Goal: Task Accomplishment & Management: Use online tool/utility

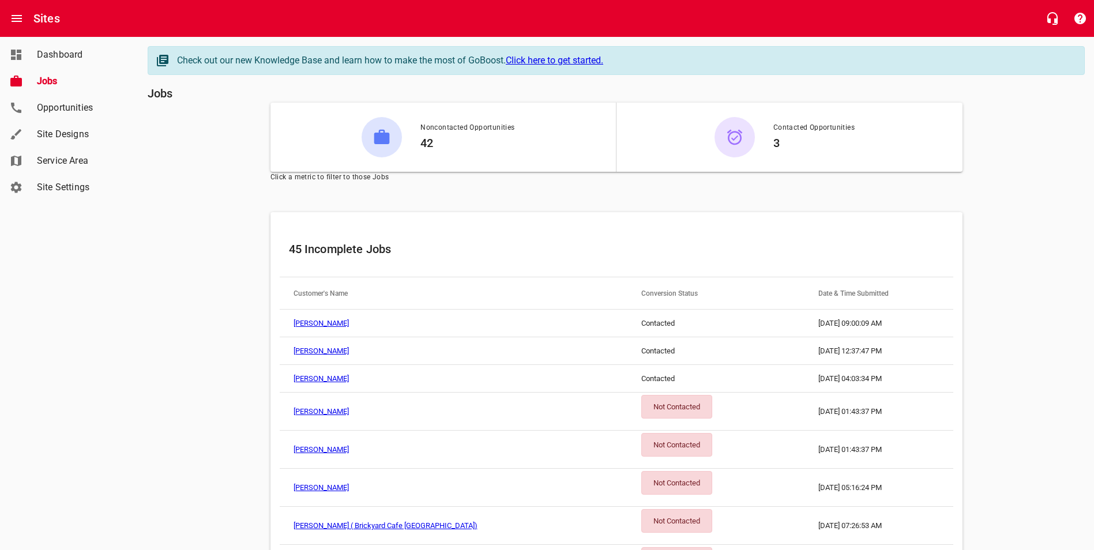
click at [50, 79] on span "Jobs" at bounding box center [81, 81] width 88 height 14
click at [54, 54] on span "Dashboard" at bounding box center [81, 55] width 88 height 14
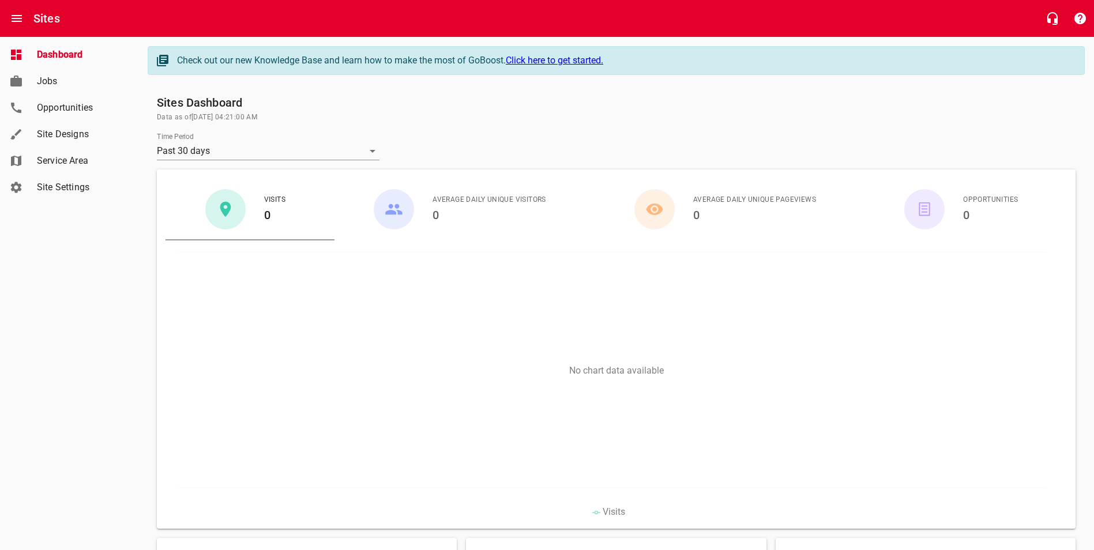
click at [51, 80] on span "Jobs" at bounding box center [81, 81] width 88 height 14
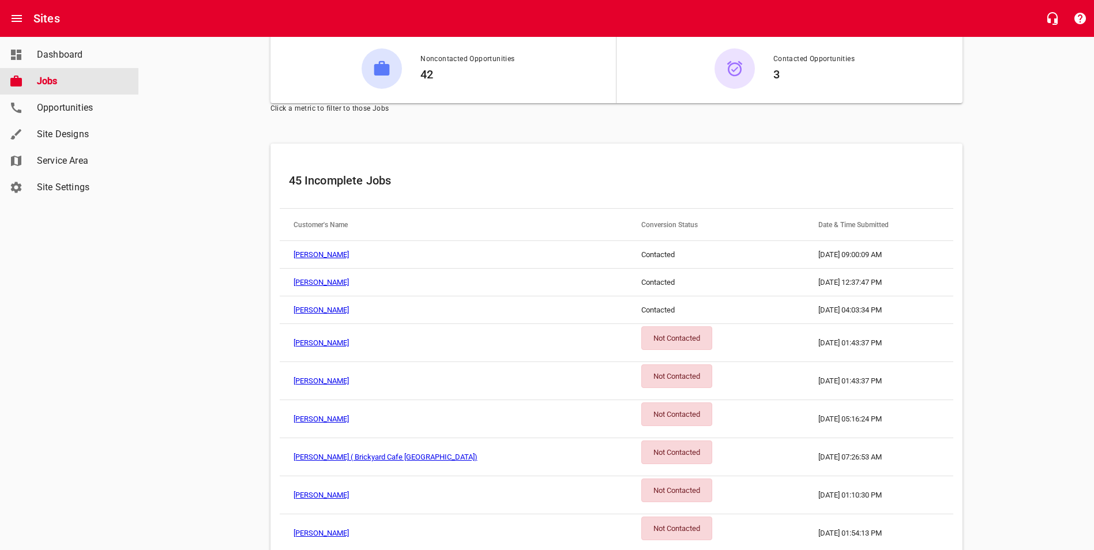
scroll to position [173, 0]
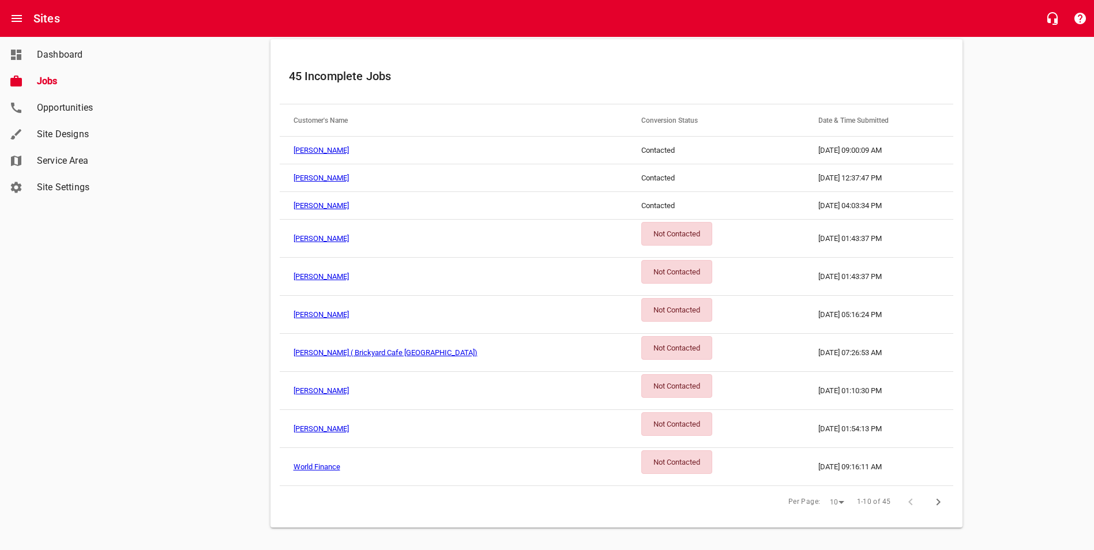
click at [641, 232] on div "Not Contacted" at bounding box center [676, 234] width 71 height 24
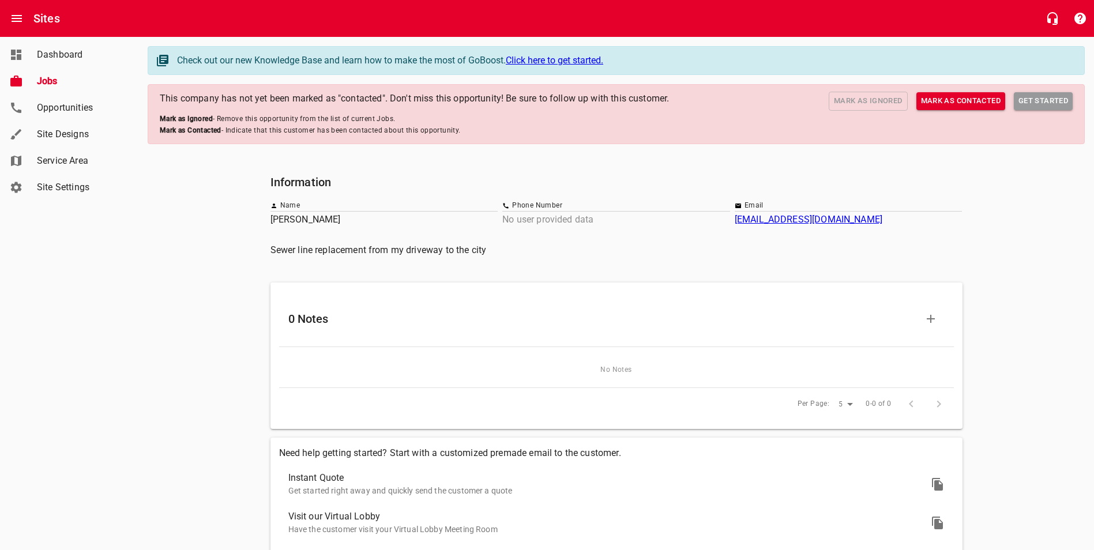
click at [956, 103] on span "Mark as Contacted" at bounding box center [961, 101] width 80 height 13
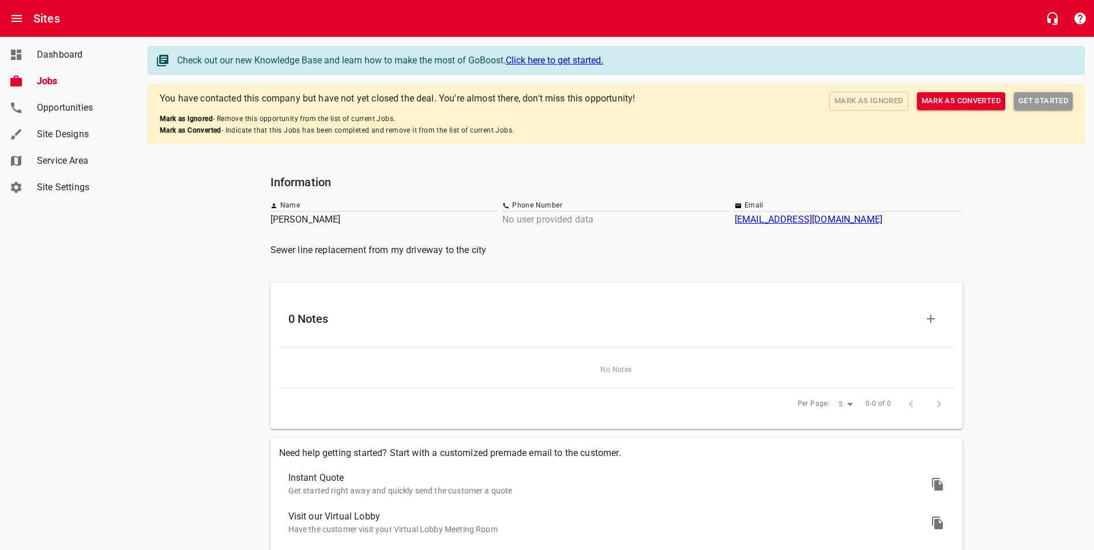
scroll to position [118, 0]
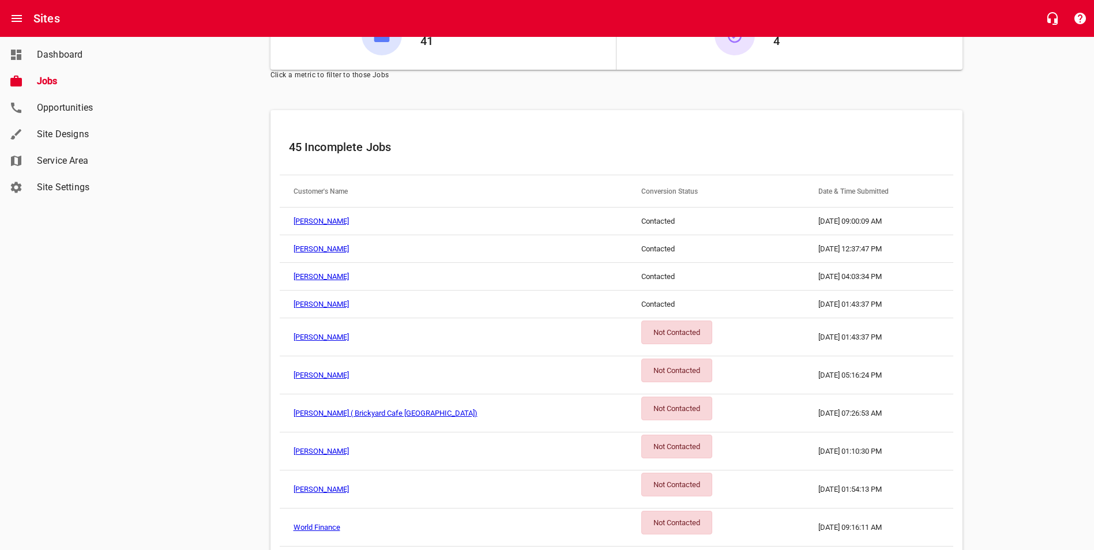
scroll to position [115, 0]
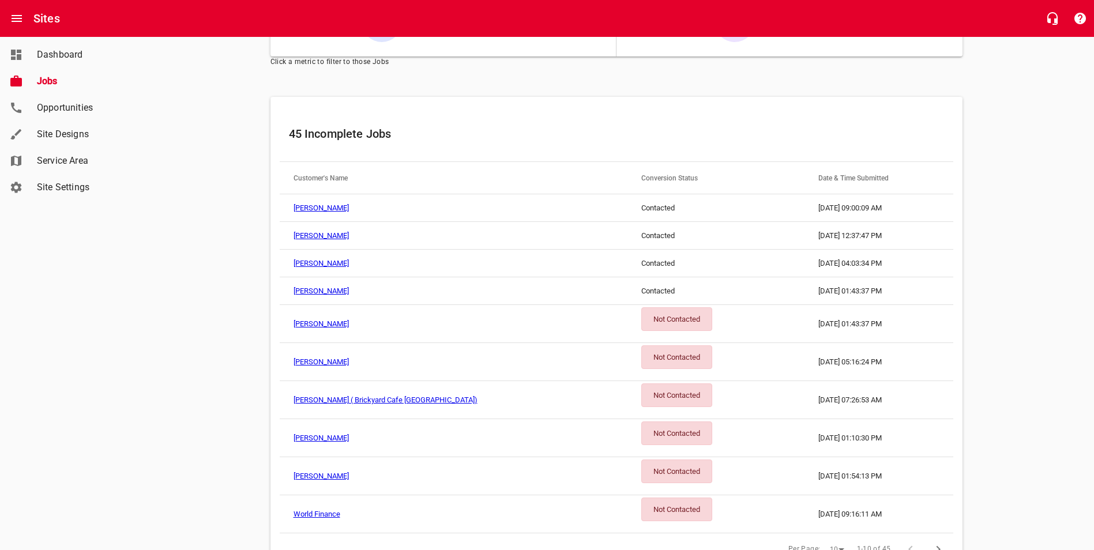
click at [641, 325] on div "Not Contacted" at bounding box center [676, 319] width 71 height 24
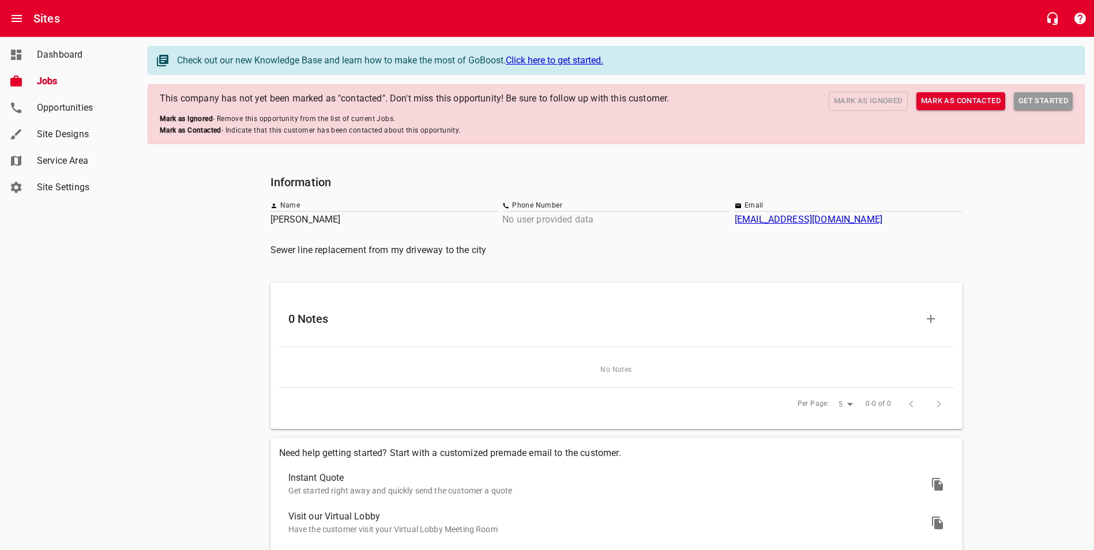
click at [951, 100] on span "Mark as Contacted" at bounding box center [961, 101] width 80 height 13
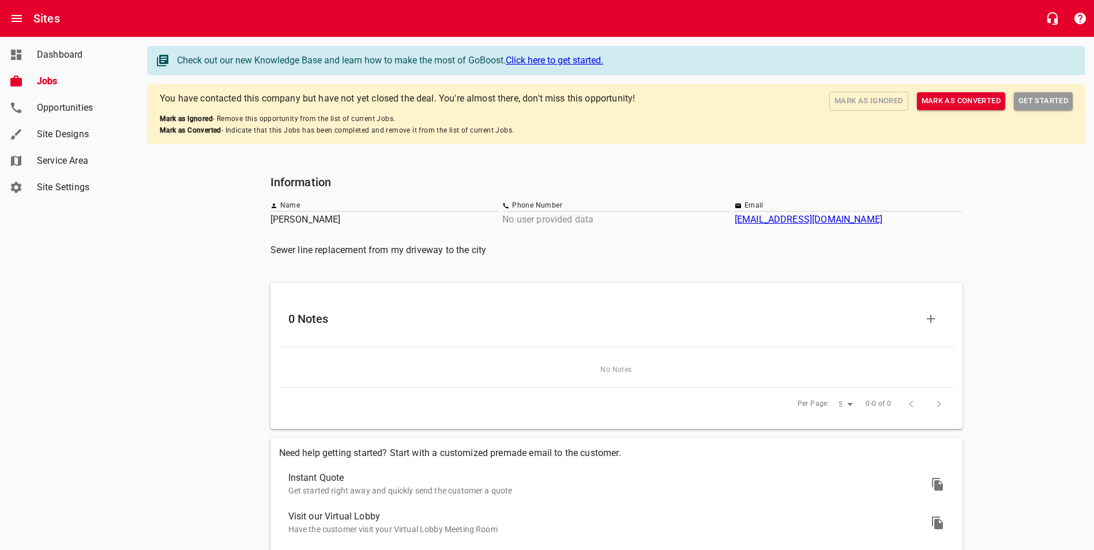
scroll to position [115, 0]
